Goal: Information Seeking & Learning: Learn about a topic

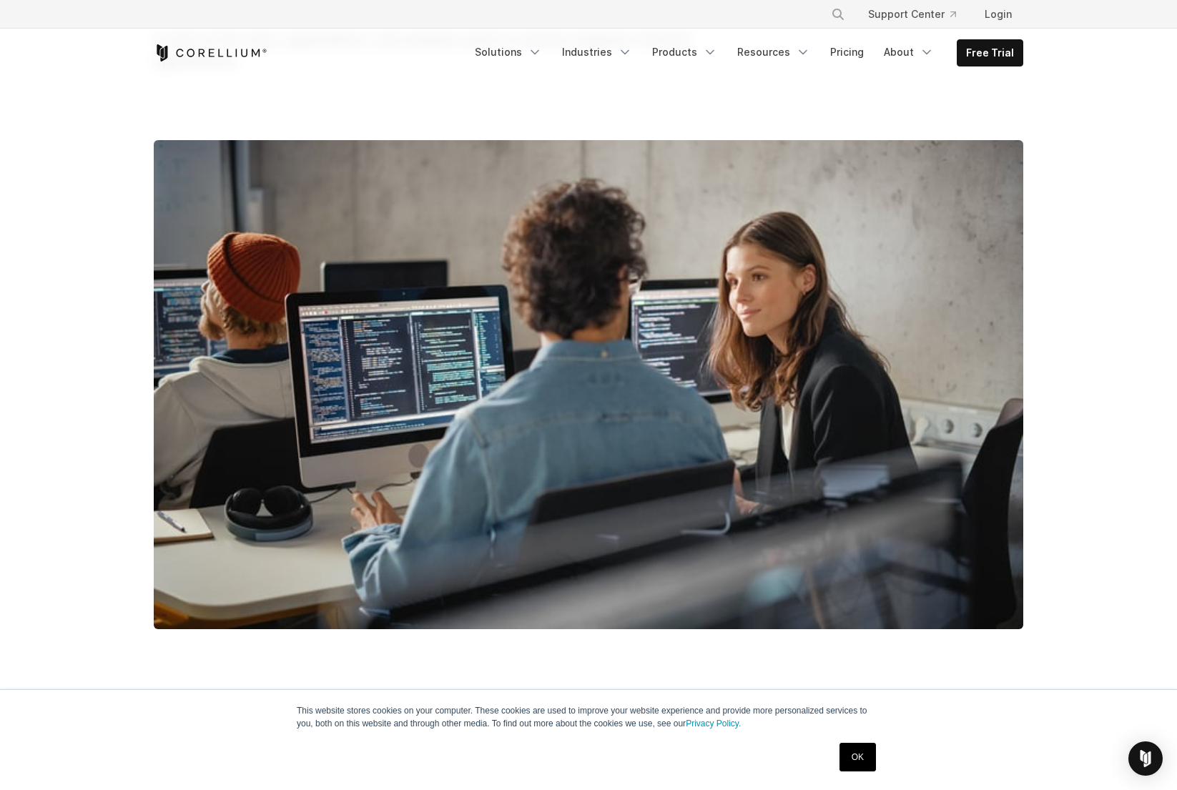
click at [858, 755] on link "OK" at bounding box center [858, 757] width 36 height 29
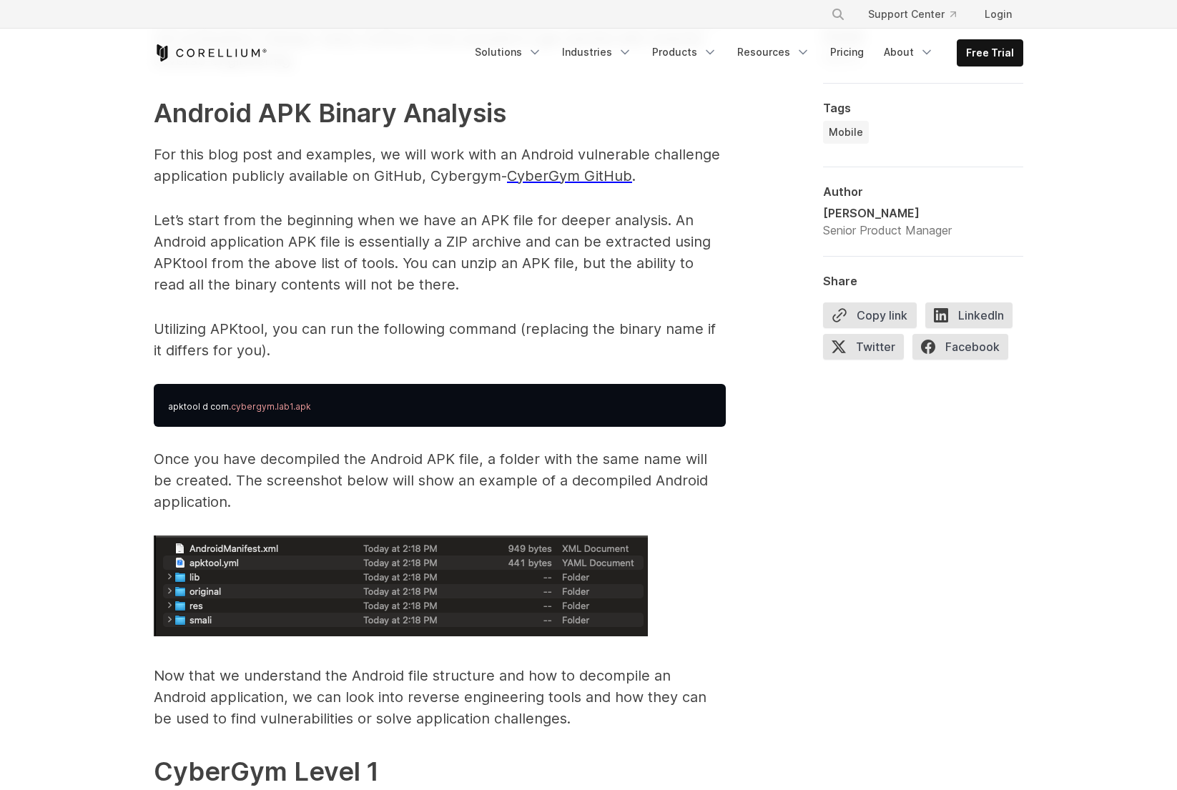
scroll to position [2146, 0]
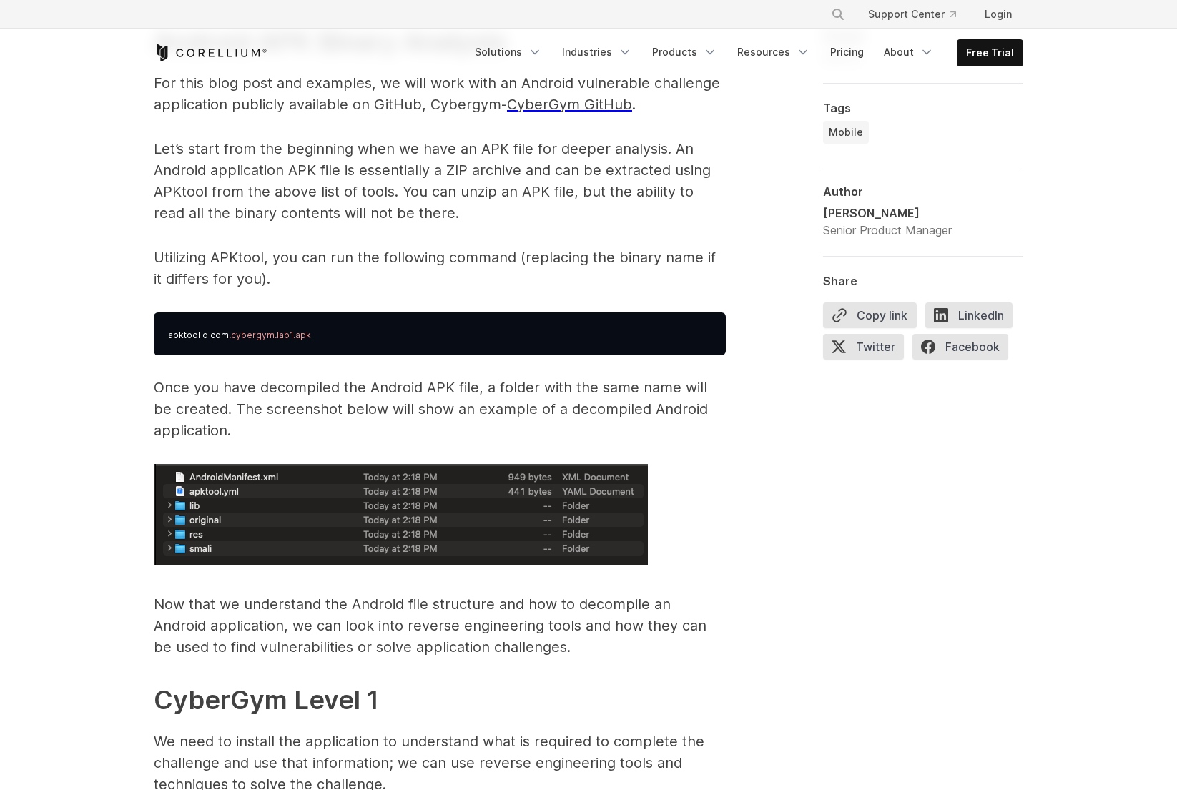
click at [381, 325] on pre "apktool d com .cybergym.lab1.apk" at bounding box center [440, 334] width 572 height 43
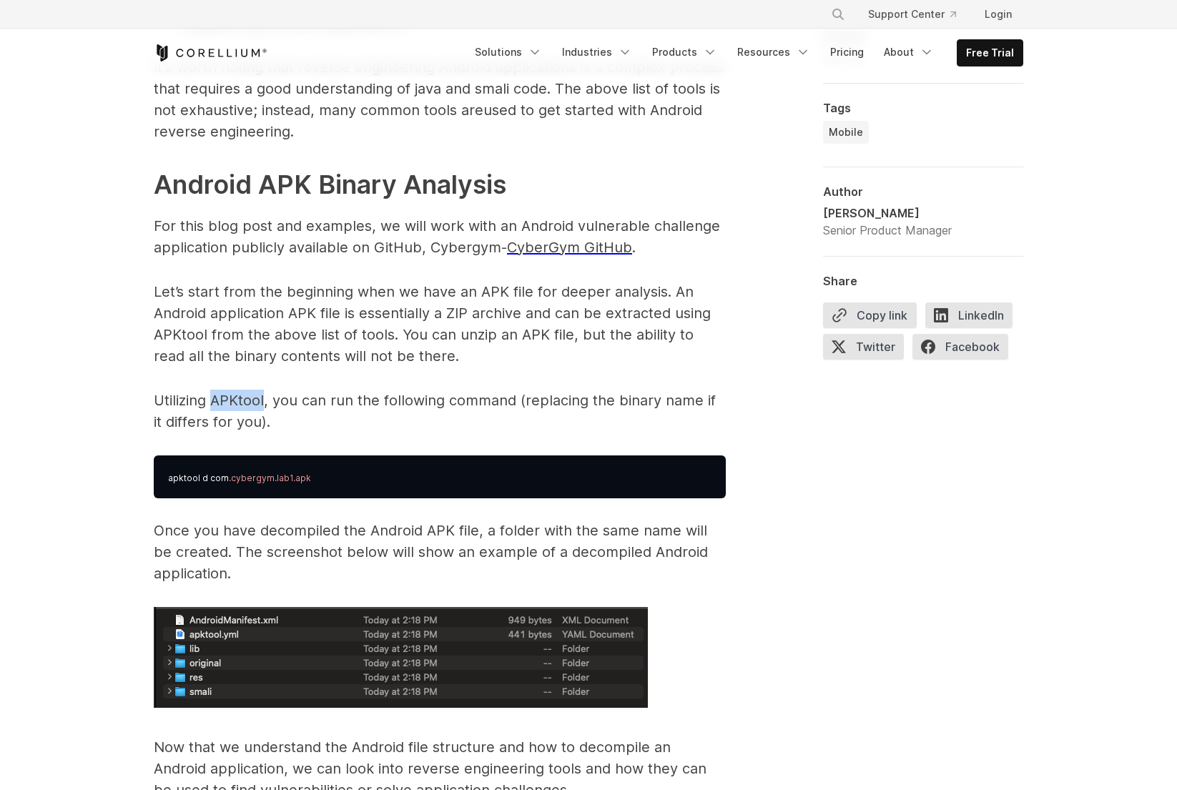
drag, startPoint x: 215, startPoint y: 402, endPoint x: 265, endPoint y: 398, distance: 50.2
click at [265, 398] on p "Utilizing APKtool, you can run the following command (replacing the binary name…" at bounding box center [440, 411] width 572 height 43
copy p "APKtool"
click at [363, 328] on p "Let’s start from the beginning when we have an APK file for deeper analysis. An…" at bounding box center [440, 324] width 572 height 86
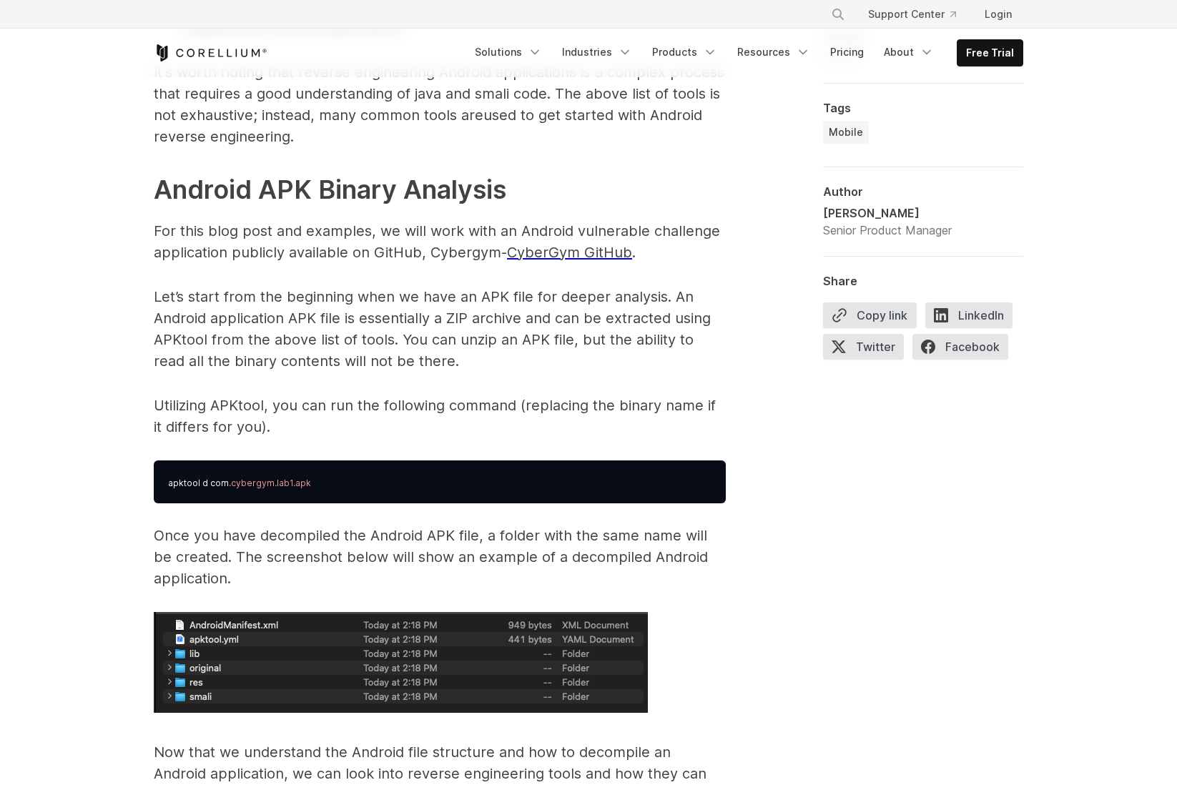
scroll to position [1931, 0]
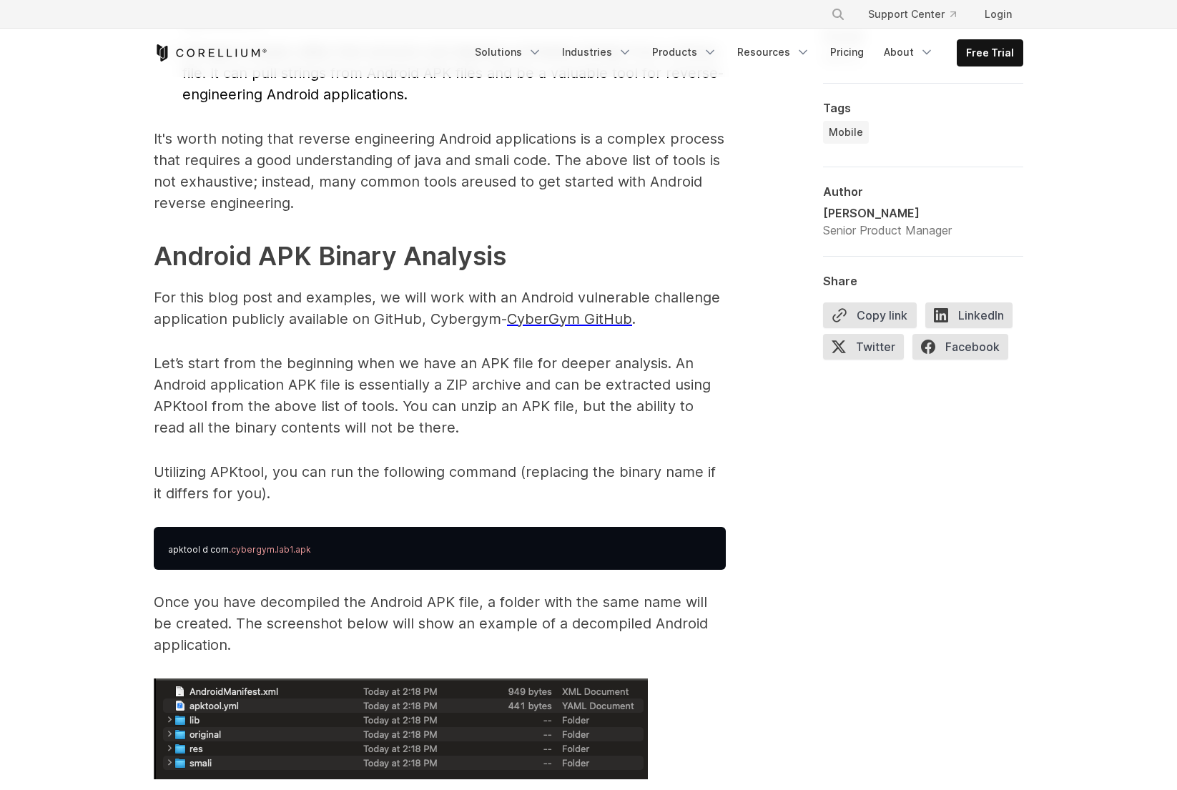
click at [471, 434] on p "Let’s start from the beginning when we have an APK file for deeper analysis. An…" at bounding box center [440, 396] width 572 height 86
click at [502, 436] on p "Let’s start from the beginning when we have an APK file for deeper analysis. An…" at bounding box center [440, 396] width 572 height 86
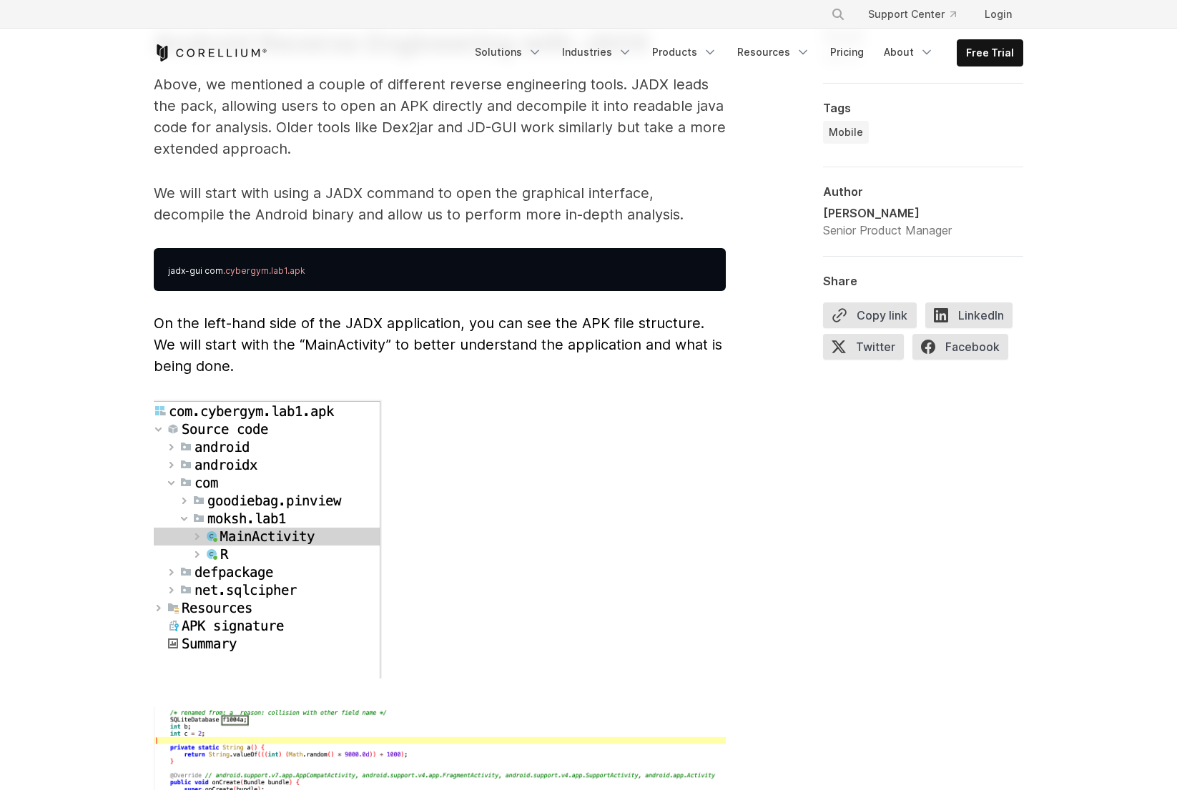
scroll to position [3505, 0]
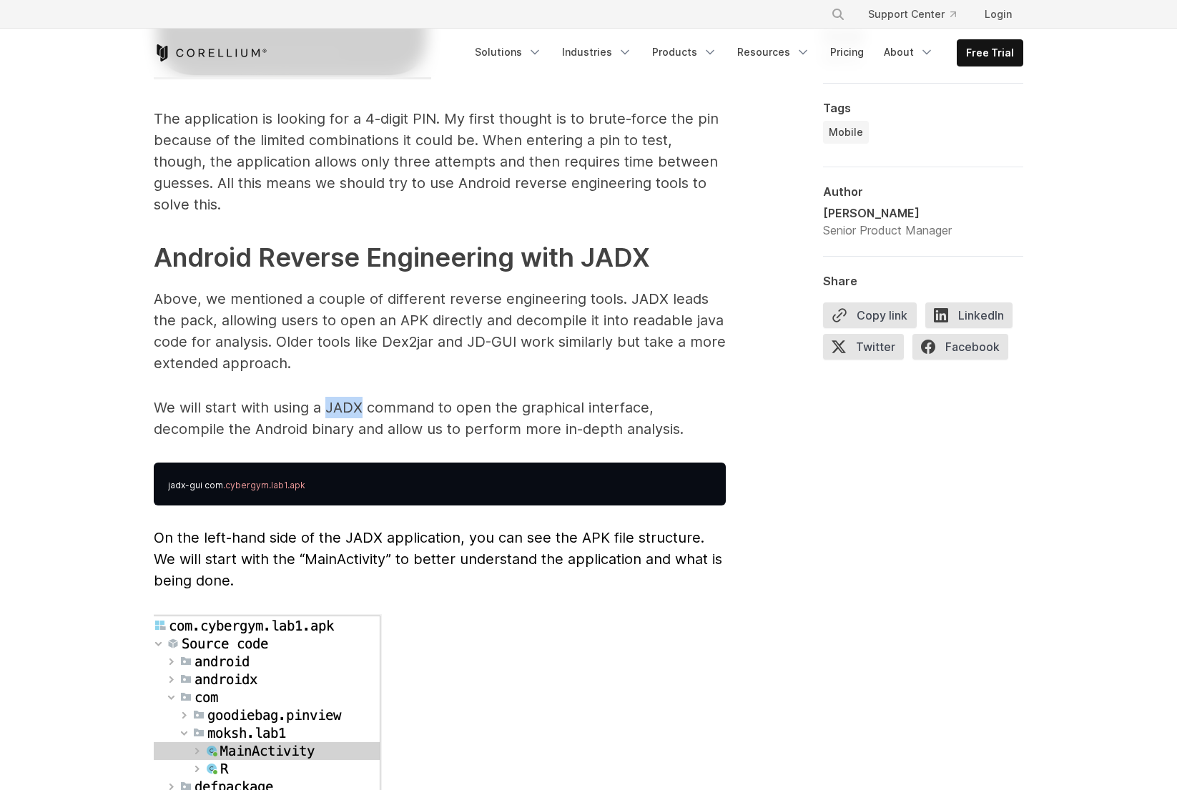
drag, startPoint x: 327, startPoint y: 387, endPoint x: 363, endPoint y: 387, distance: 36.5
click at [363, 397] on p "We will start with using a JADX command to open the graphical interface, decomp…" at bounding box center [440, 418] width 572 height 43
copy p "JADX"
